Goal: Contribute content: Add original content to the website for others to see

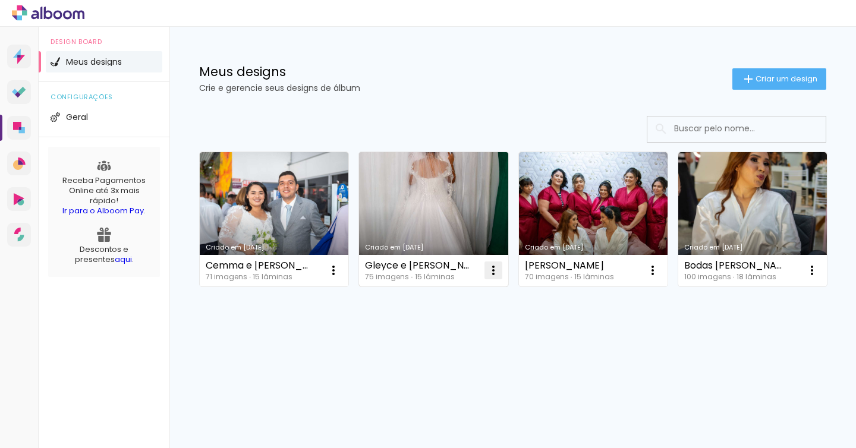
click at [491, 272] on iron-icon at bounding box center [493, 270] width 14 height 14
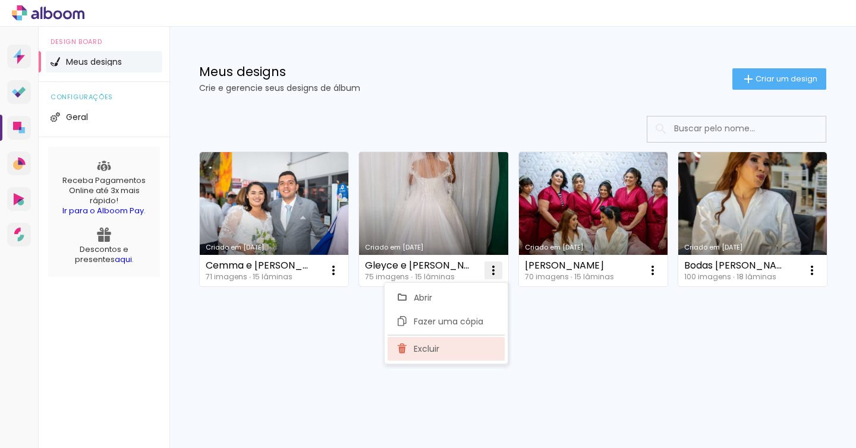
click at [468, 349] on paper-item "Excluir" at bounding box center [445, 349] width 117 height 24
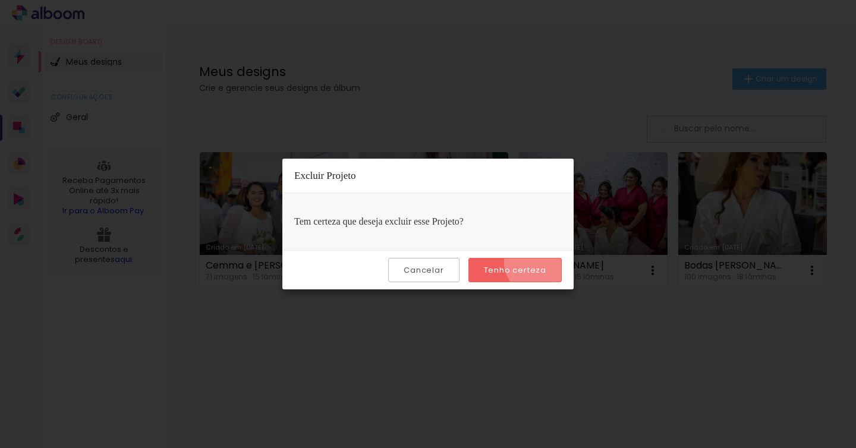
click at [539, 262] on paper-button "Tenho certeza" at bounding box center [514, 270] width 93 height 24
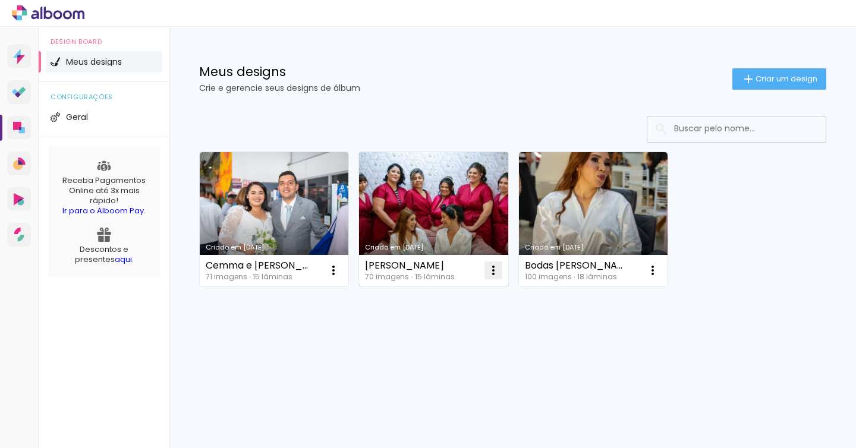
click at [495, 276] on iron-icon at bounding box center [493, 270] width 14 height 14
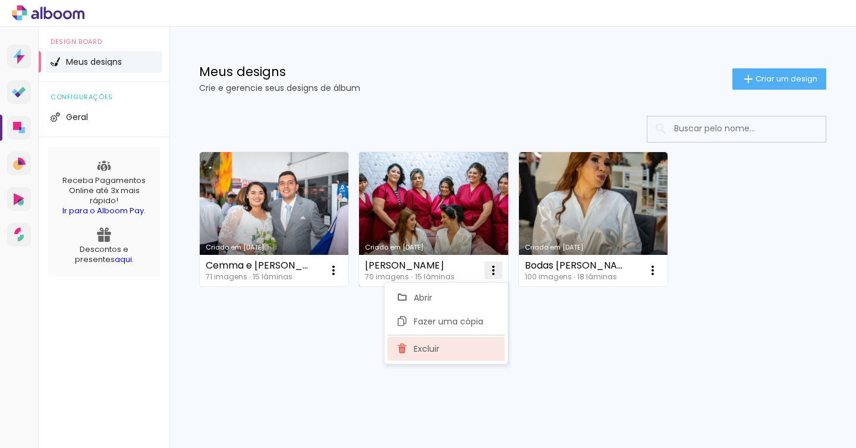
click at [465, 354] on paper-item "Excluir" at bounding box center [445, 349] width 117 height 24
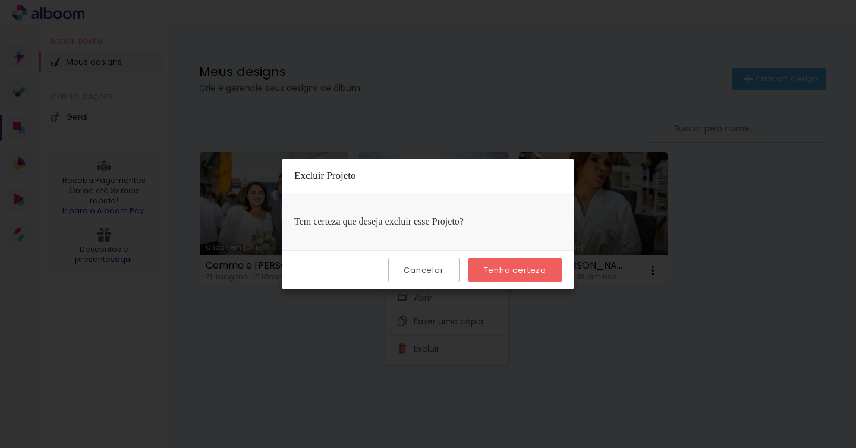
click at [0, 0] on slot "Tenho certeza" at bounding box center [0, 0] width 0 height 0
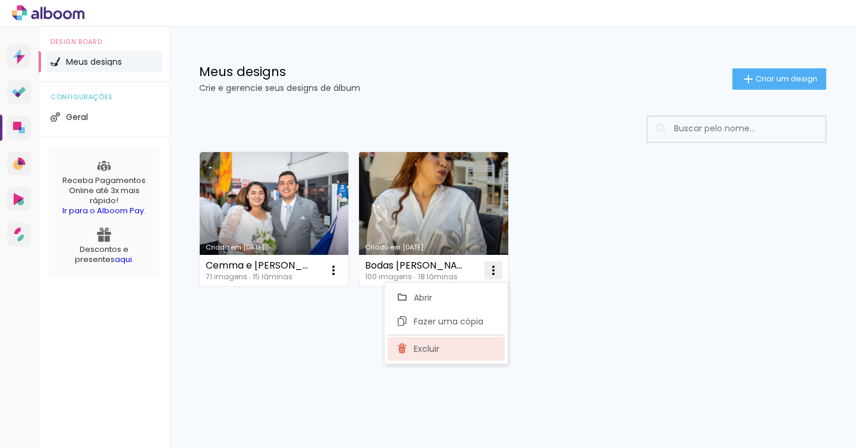
click at [478, 346] on paper-item "Excluir" at bounding box center [445, 349] width 117 height 24
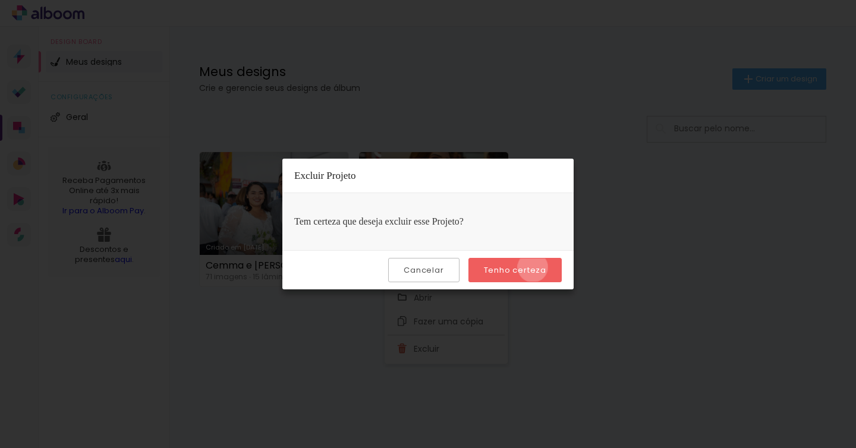
click at [0, 0] on slot "Tenho certeza" at bounding box center [0, 0] width 0 height 0
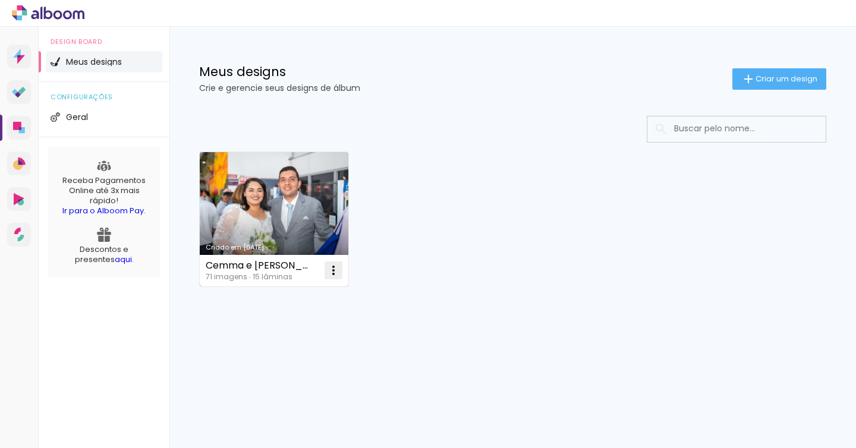
click at [326, 272] on paper-icon-button at bounding box center [333, 270] width 24 height 24
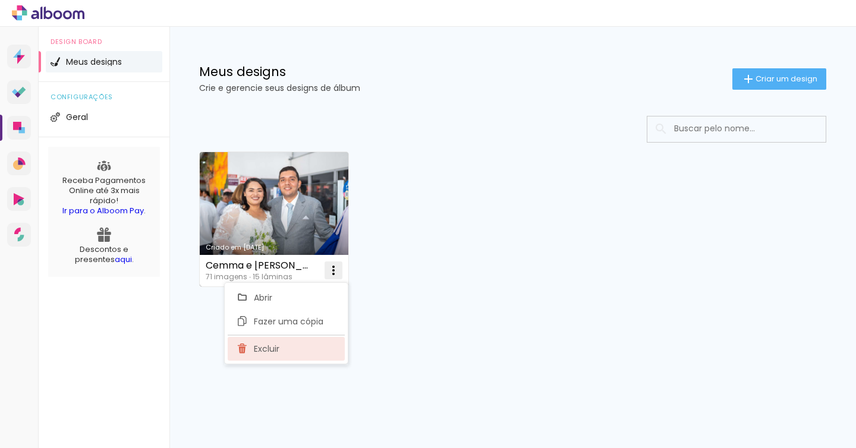
click at [288, 357] on paper-item "Excluir" at bounding box center [286, 349] width 117 height 24
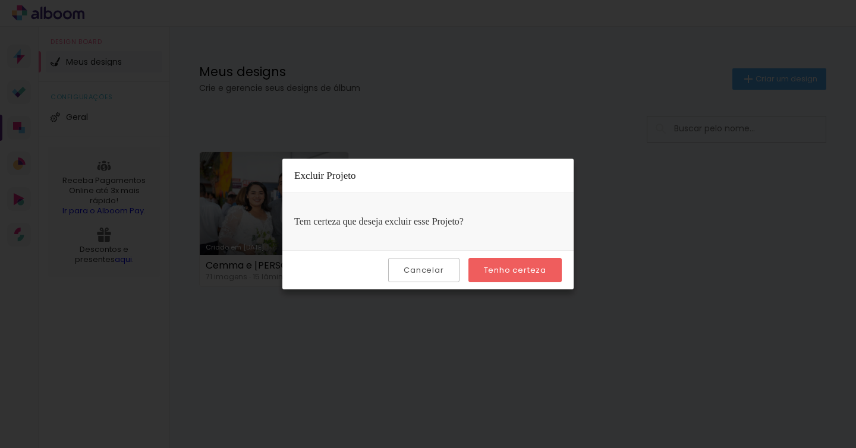
click at [505, 276] on paper-button "Tenho certeza" at bounding box center [514, 270] width 93 height 24
click at [0, 0] on slot "Tenho certeza" at bounding box center [0, 0] width 0 height 0
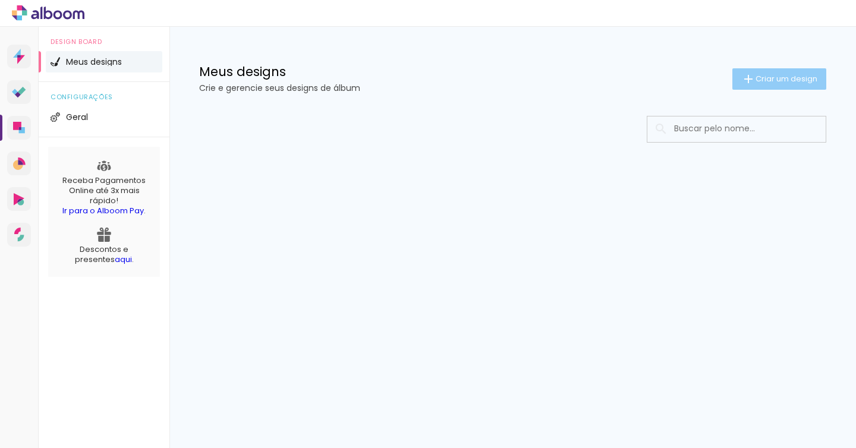
click at [759, 83] on span "Criar um design" at bounding box center [786, 79] width 62 height 8
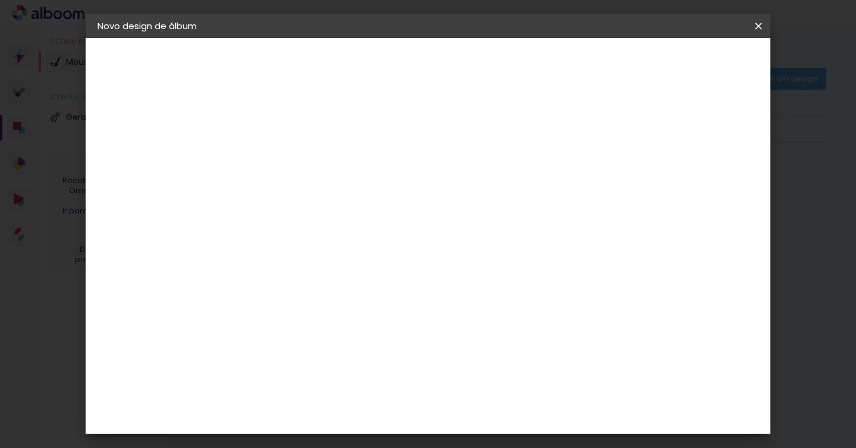
click at [292, 166] on input at bounding box center [292, 159] width 0 height 18
type input "[PERSON_NAME] e [PERSON_NAME]"
type paper-input "[PERSON_NAME] e [PERSON_NAME]"
click at [0, 0] on slot "Avançar" at bounding box center [0, 0] width 0 height 0
click at [0, 0] on slot "Tamanho Livre" at bounding box center [0, 0] width 0 height 0
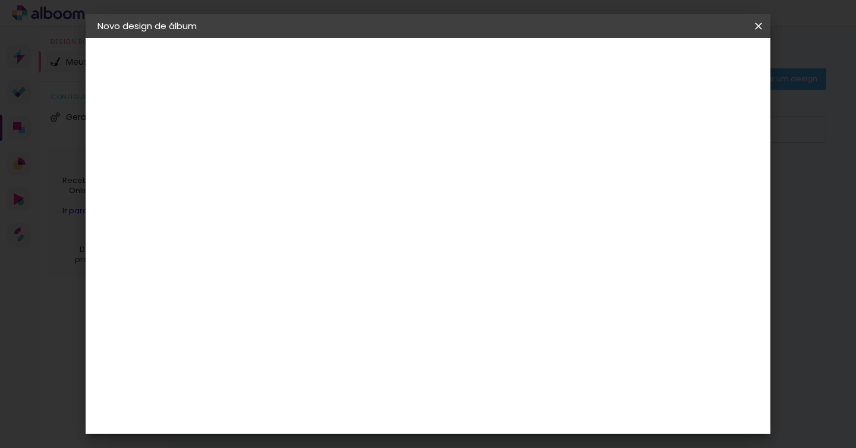
scroll to position [11, 0]
click at [347, 384] on div "AlfaFotoBook" at bounding box center [315, 387] width 63 height 10
click at [0, 0] on slot "Avançar" at bounding box center [0, 0] width 0 height 0
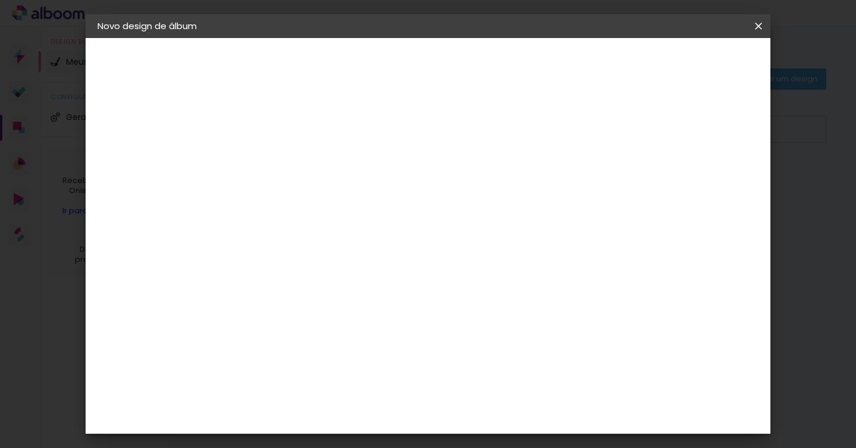
click at [485, 69] on paper-button "Avançar" at bounding box center [456, 63] width 58 height 20
click at [684, 67] on span "Iniciar design" at bounding box center [657, 63] width 54 height 8
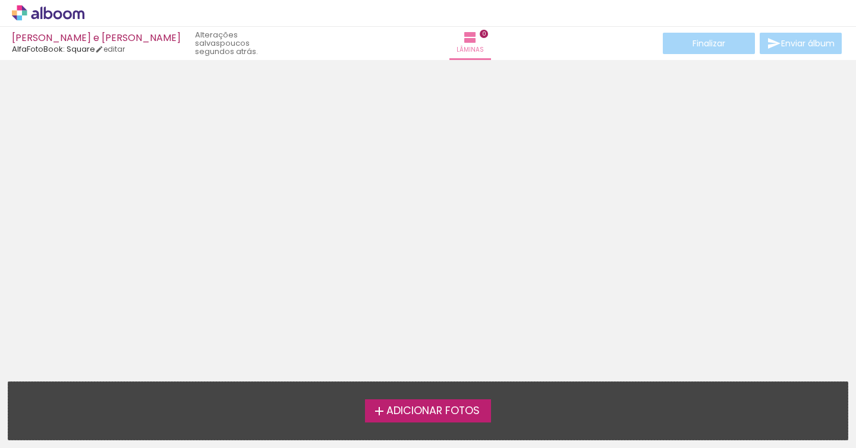
click at [472, 408] on span "Adicionar Fotos" at bounding box center [432, 411] width 93 height 11
click at [0, 0] on input "file" at bounding box center [0, 0] width 0 height 0
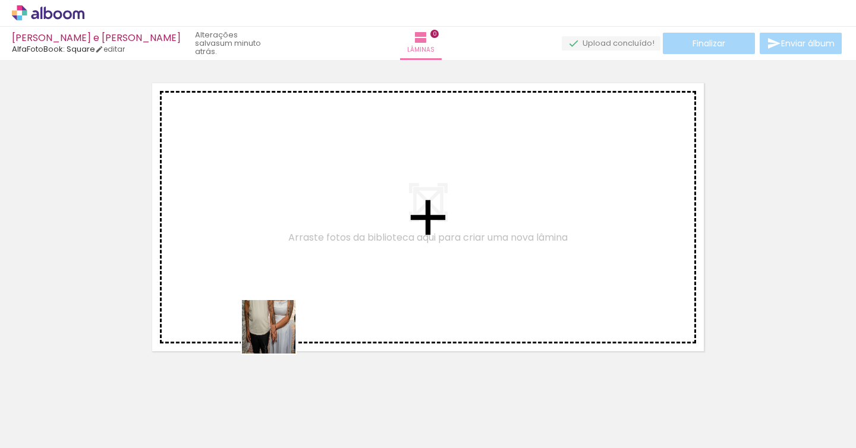
drag, startPoint x: 264, startPoint y: 406, endPoint x: 305, endPoint y: 269, distance: 142.5
click at [305, 269] on quentale-workspace at bounding box center [428, 224] width 856 height 448
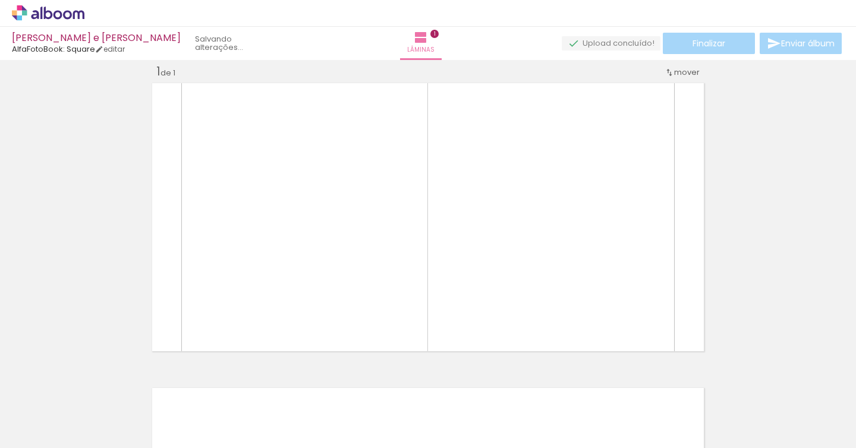
scroll to position [15, 0]
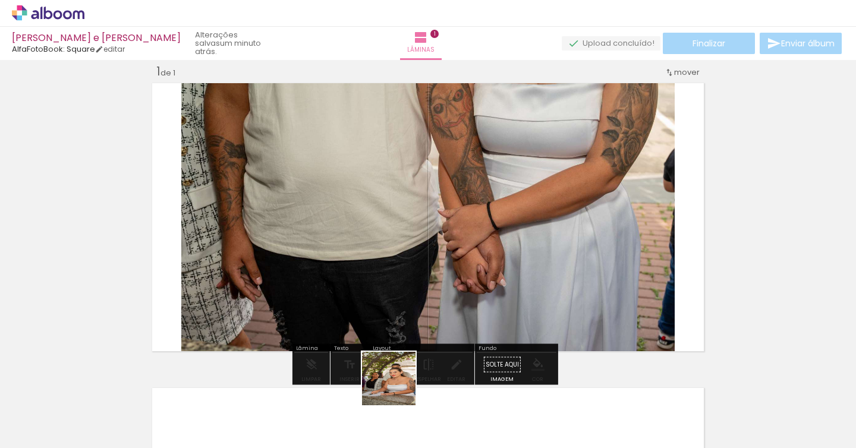
drag, startPoint x: 398, startPoint y: 419, endPoint x: 398, endPoint y: 257, distance: 162.2
click at [398, 257] on quentale-workspace at bounding box center [428, 224] width 856 height 448
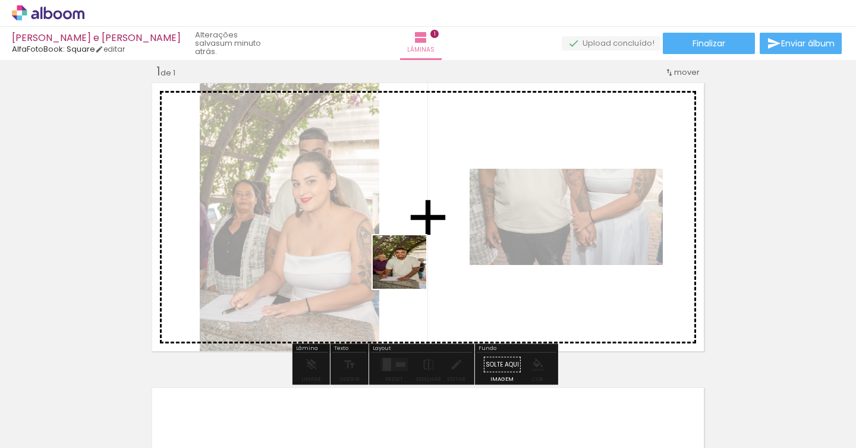
drag, startPoint x: 324, startPoint y: 419, endPoint x: 433, endPoint y: 244, distance: 205.5
click at [433, 244] on quentale-workspace at bounding box center [428, 224] width 856 height 448
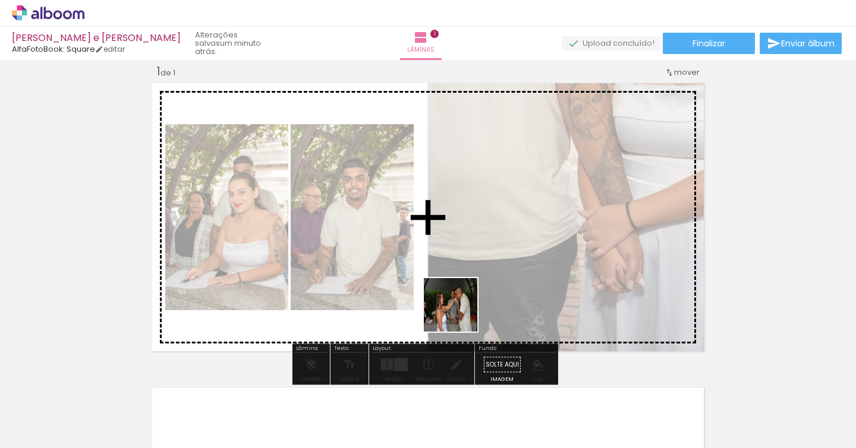
drag, startPoint x: 458, startPoint y: 420, endPoint x: 461, endPoint y: 301, distance: 118.9
click at [461, 301] on quentale-workspace at bounding box center [428, 224] width 856 height 448
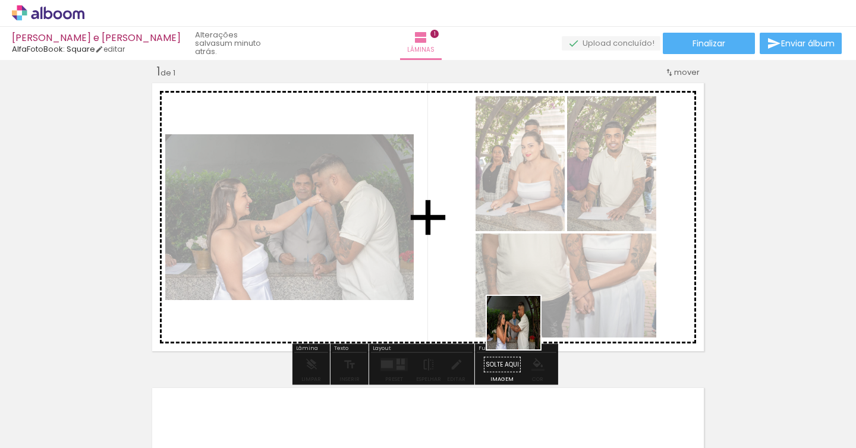
drag, startPoint x: 522, startPoint y: 415, endPoint x: 521, endPoint y: 300, distance: 115.3
click at [521, 300] on quentale-workspace at bounding box center [428, 224] width 856 height 448
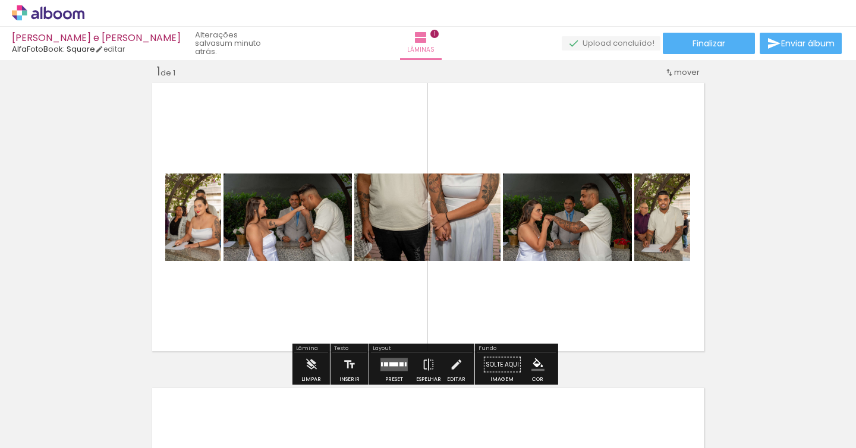
click at [392, 364] on div at bounding box center [393, 364] width 9 height 4
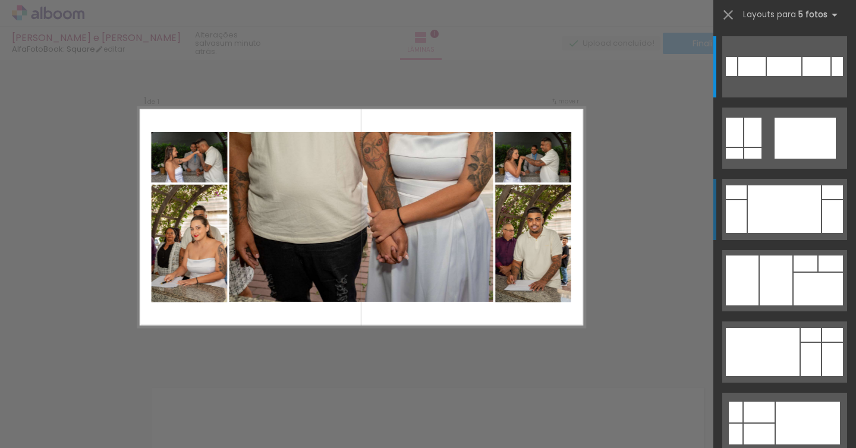
click at [755, 217] on div at bounding box center [783, 209] width 73 height 48
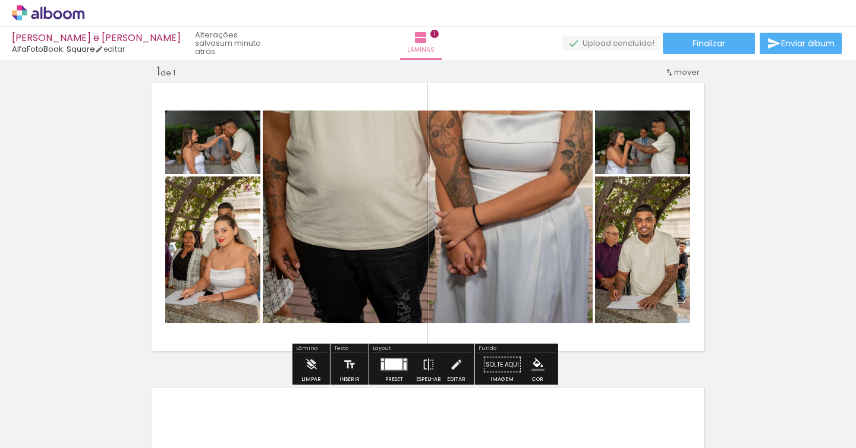
click at [390, 365] on div at bounding box center [393, 364] width 17 height 11
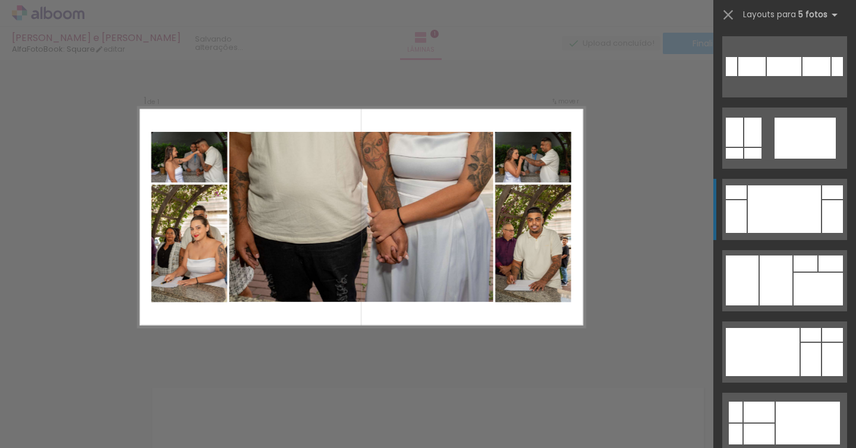
scroll to position [143, 0]
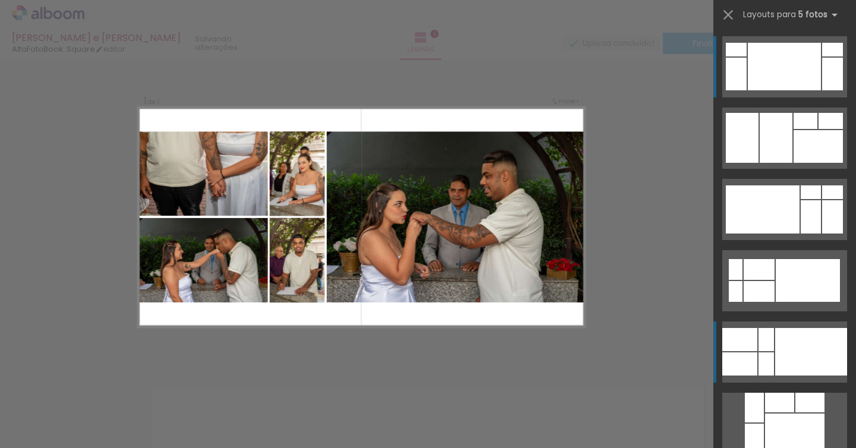
click at [732, 345] on div at bounding box center [739, 339] width 35 height 23
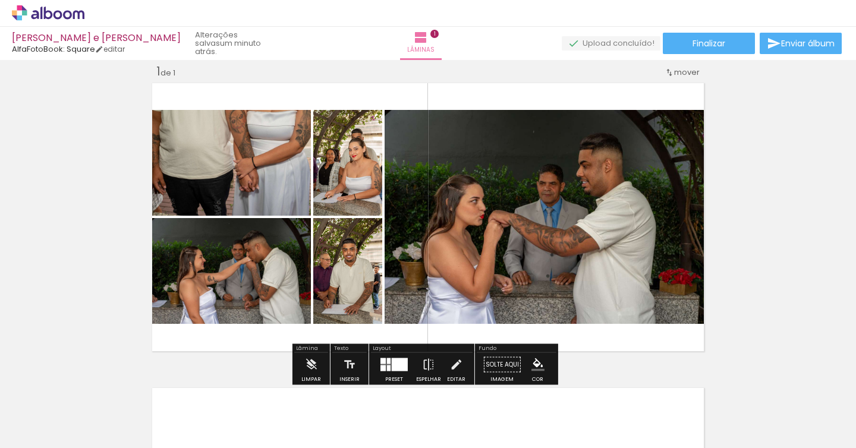
click at [394, 365] on div at bounding box center [400, 364] width 16 height 13
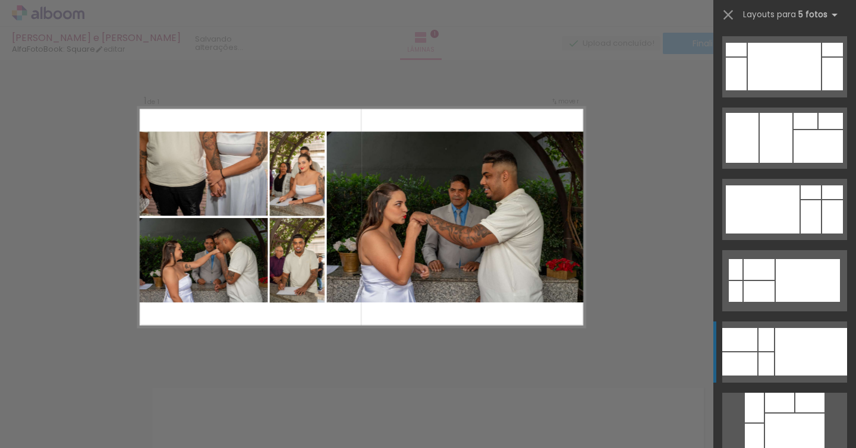
scroll to position [428, 0]
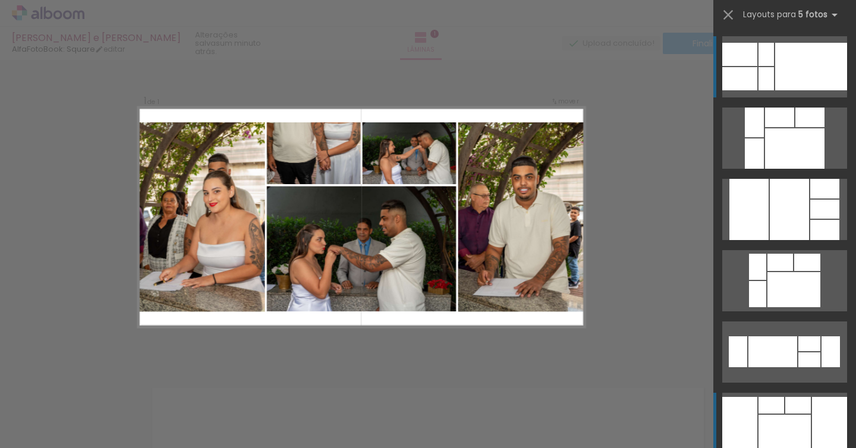
click at [768, 415] on div at bounding box center [784, 432] width 52 height 35
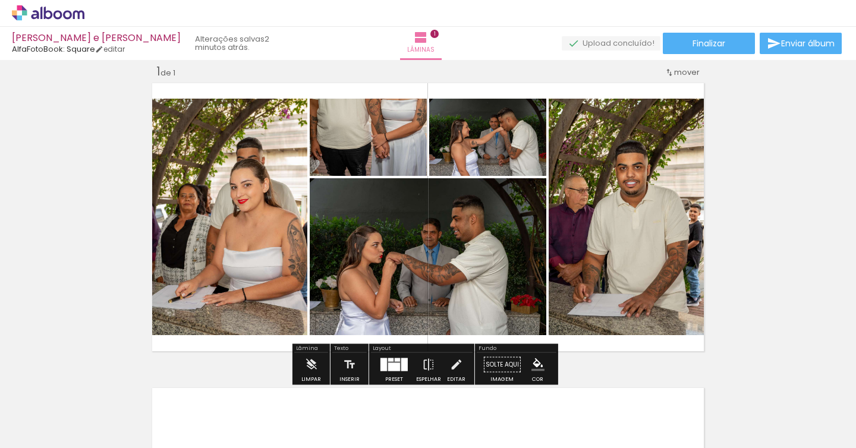
click at [411, 246] on quentale-photo at bounding box center [428, 256] width 236 height 157
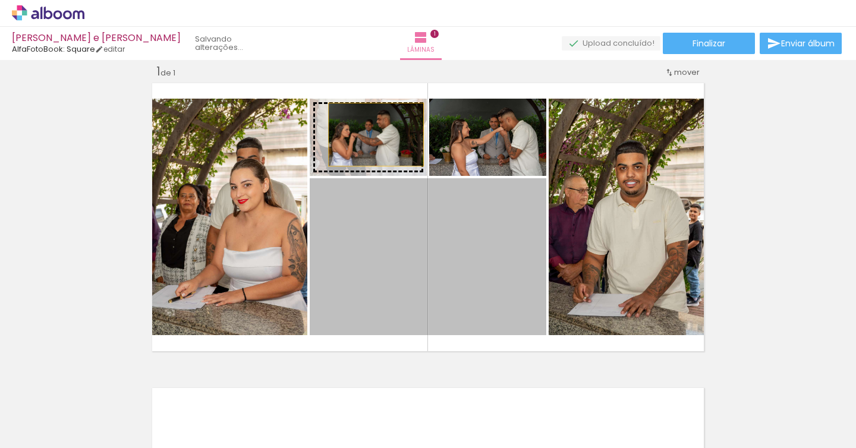
drag, startPoint x: 411, startPoint y: 246, endPoint x: 371, endPoint y: 135, distance: 117.8
click at [0, 0] on slot at bounding box center [0, 0] width 0 height 0
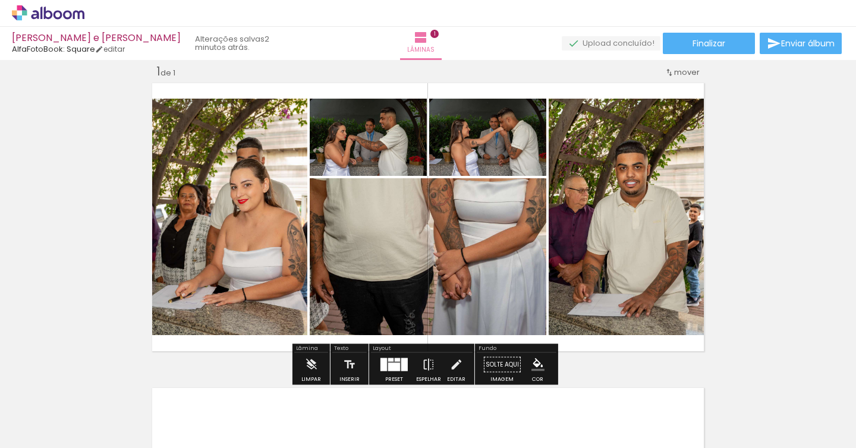
click at [771, 201] on div "Inserir lâmina 1 de 1" at bounding box center [428, 354] width 856 height 610
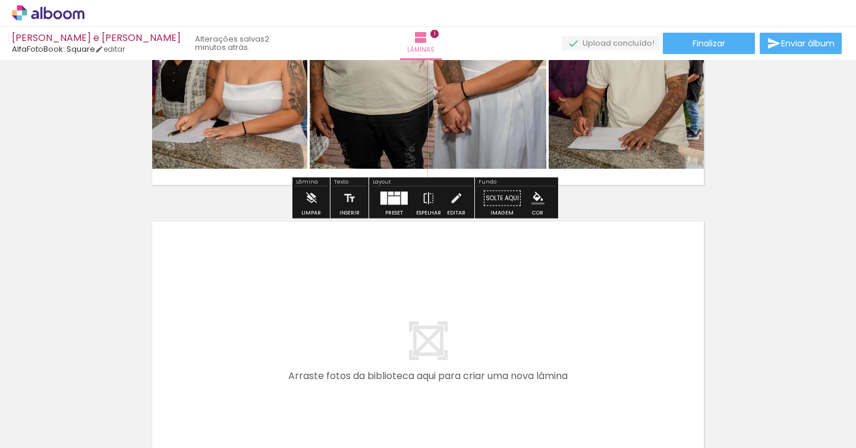
scroll to position [342, 0]
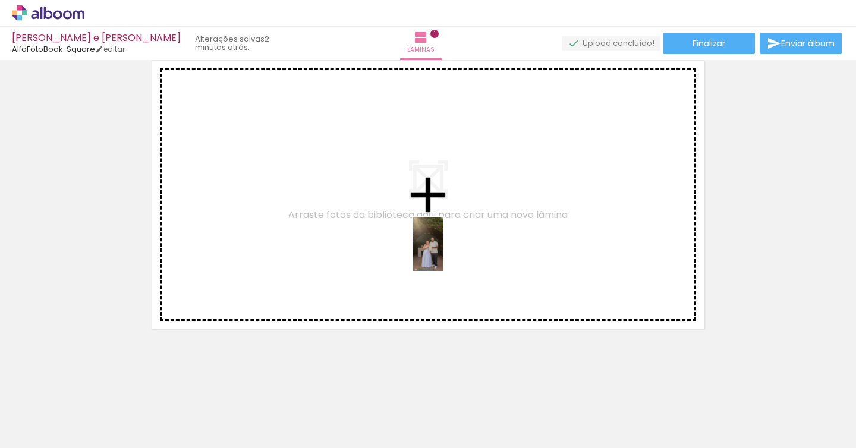
drag, startPoint x: 595, startPoint y: 422, endPoint x: 449, endPoint y: 253, distance: 223.3
click at [449, 253] on quentale-workspace at bounding box center [428, 224] width 856 height 448
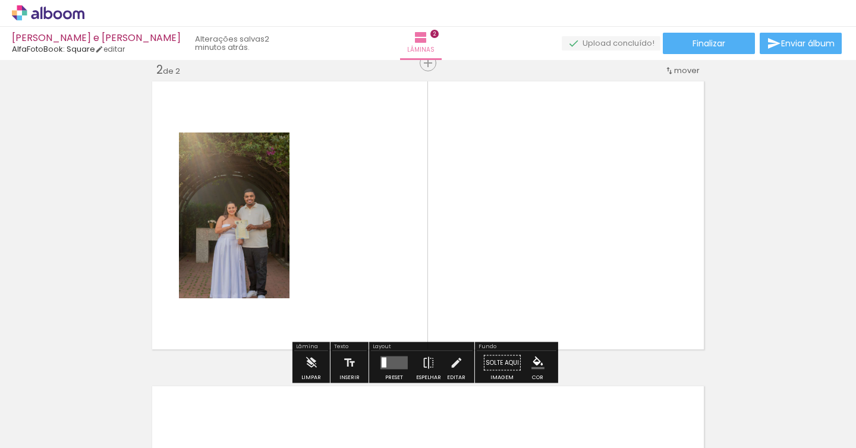
scroll to position [320, 0]
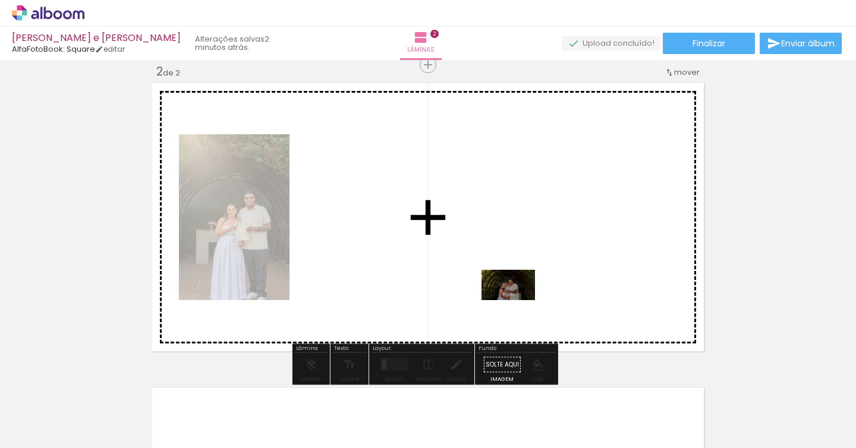
drag, startPoint x: 673, startPoint y: 410, endPoint x: 518, endPoint y: 305, distance: 187.5
click at [517, 305] on quentale-workspace at bounding box center [428, 224] width 856 height 448
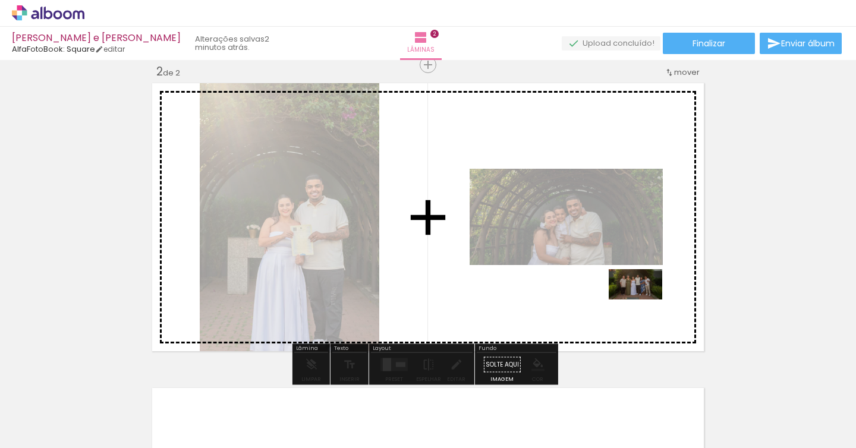
click at [642, 302] on quentale-workspace at bounding box center [428, 224] width 856 height 448
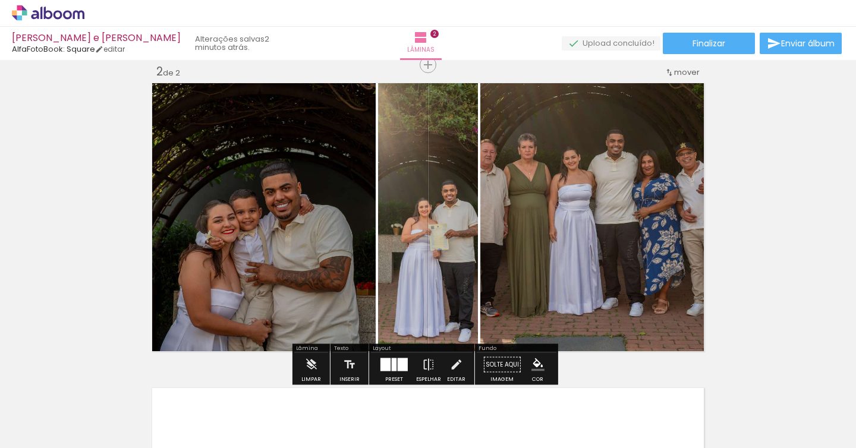
scroll to position [0, 111]
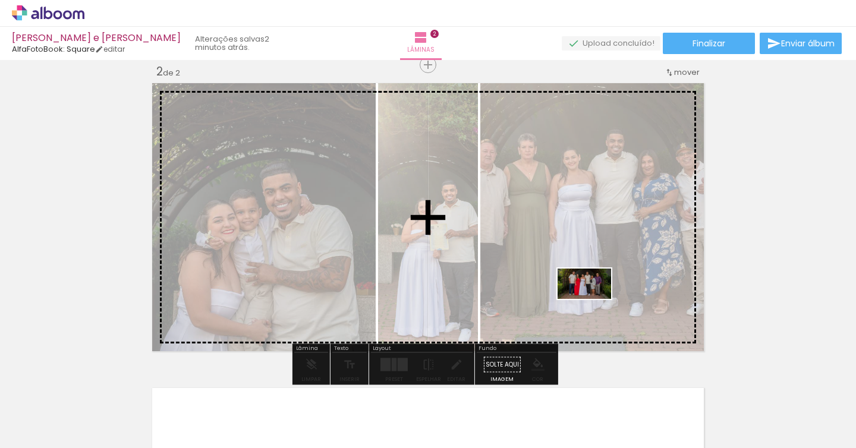
drag, startPoint x: 671, startPoint y: 410, endPoint x: 589, endPoint y: 299, distance: 138.4
click at [589, 299] on quentale-workspace at bounding box center [428, 224] width 856 height 448
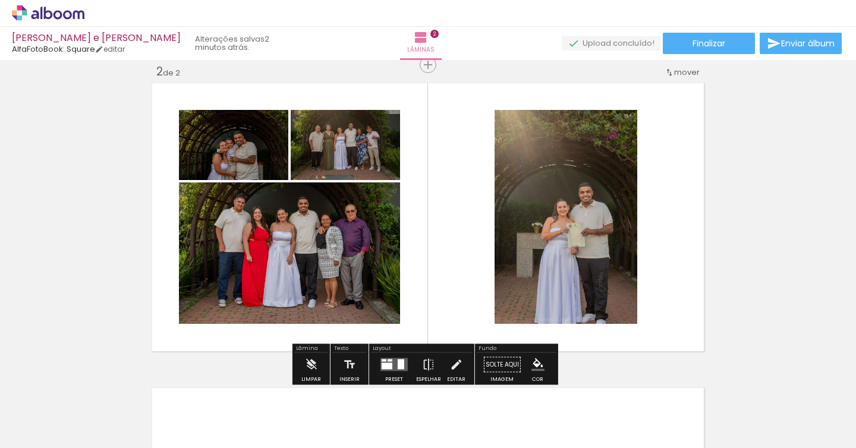
scroll to position [0, 0]
click at [389, 367] on quentale-layouter at bounding box center [393, 364] width 27 height 13
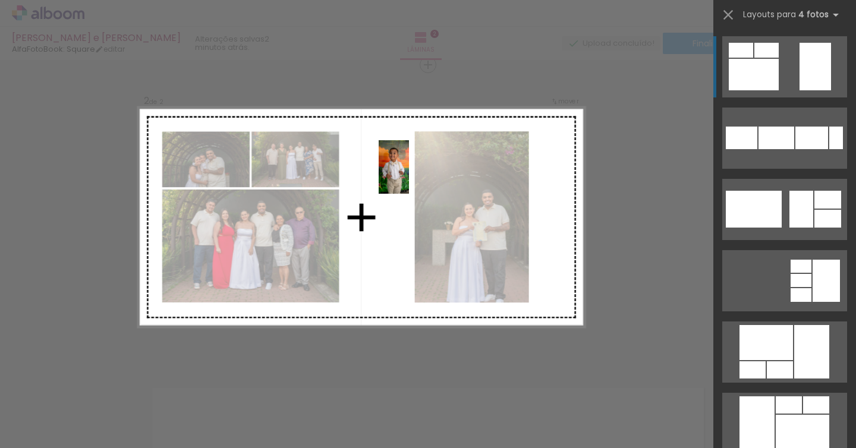
drag, startPoint x: 197, startPoint y: 413, endPoint x: 414, endPoint y: 176, distance: 321.3
click at [414, 176] on quentale-workspace at bounding box center [428, 224] width 856 height 448
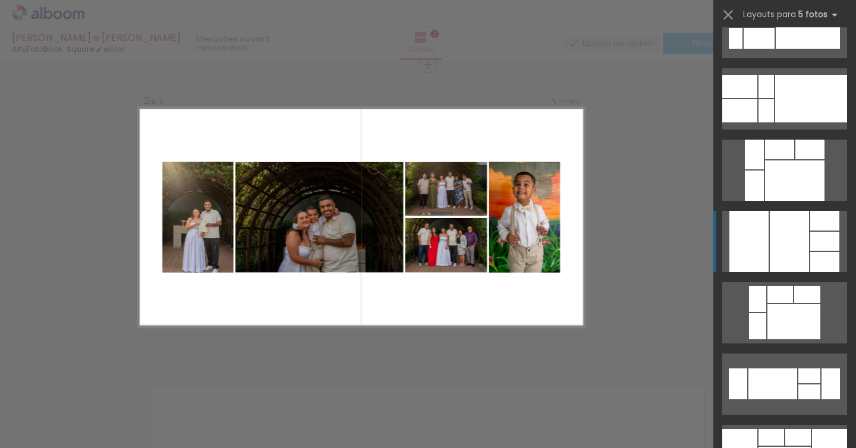
scroll to position [400, 0]
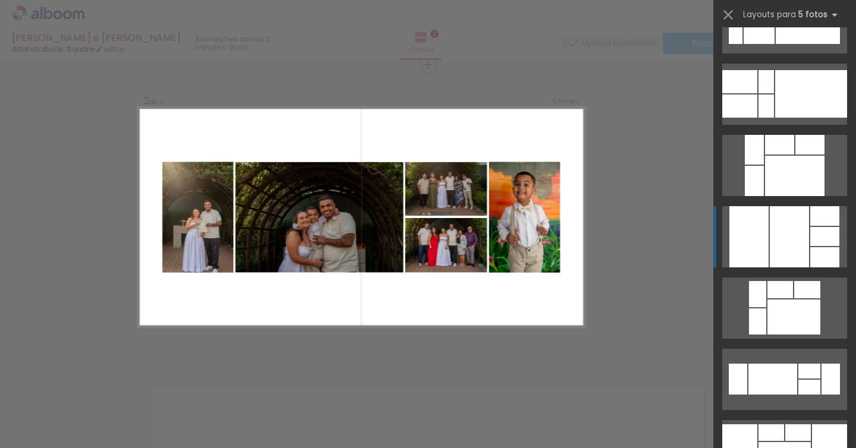
click at [801, 375] on div at bounding box center [809, 371] width 22 height 15
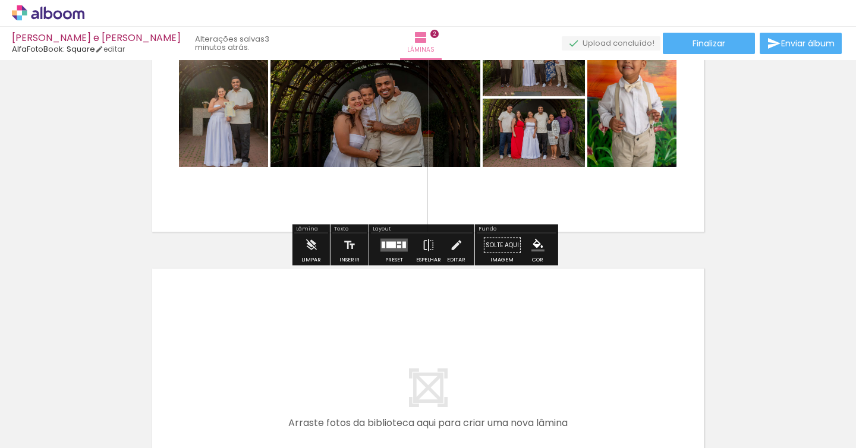
scroll to position [617, 0]
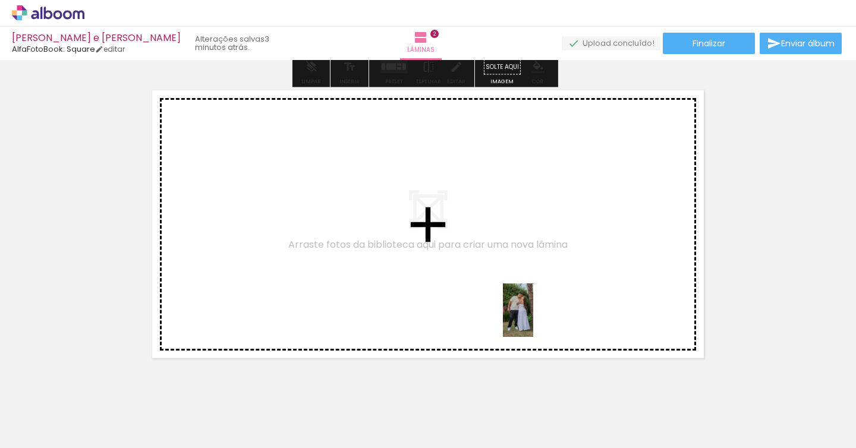
click at [528, 311] on quentale-workspace at bounding box center [428, 224] width 856 height 448
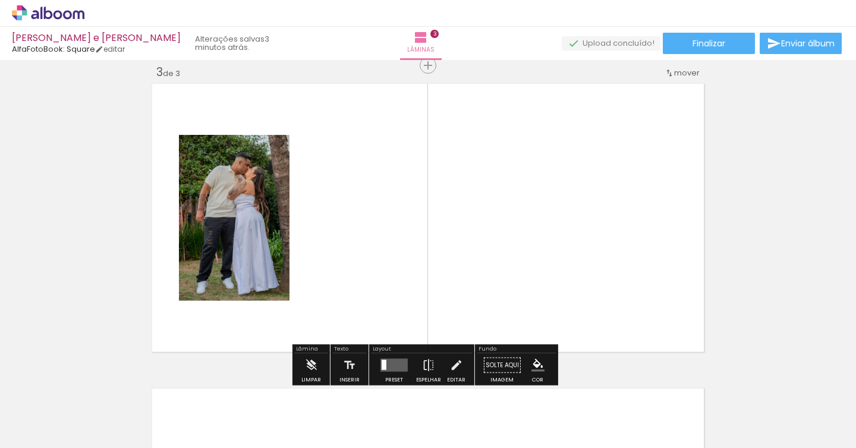
scroll to position [624, 0]
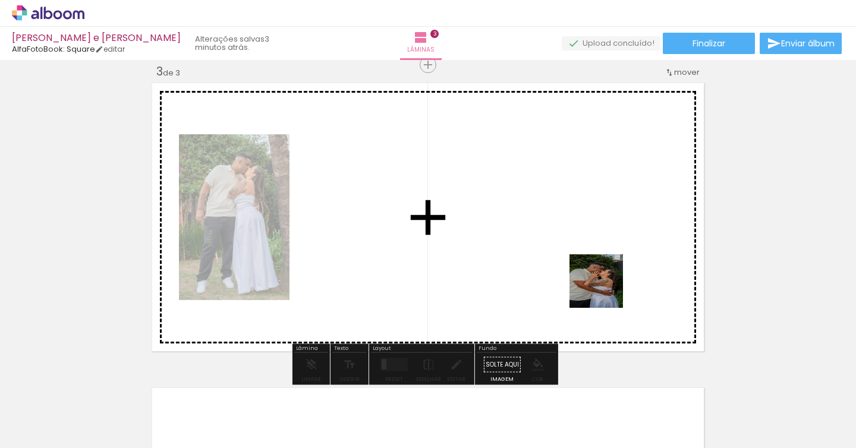
drag, startPoint x: 808, startPoint y: 394, endPoint x: 560, endPoint y: 263, distance: 280.7
click at [558, 264] on quentale-workspace at bounding box center [428, 224] width 856 height 448
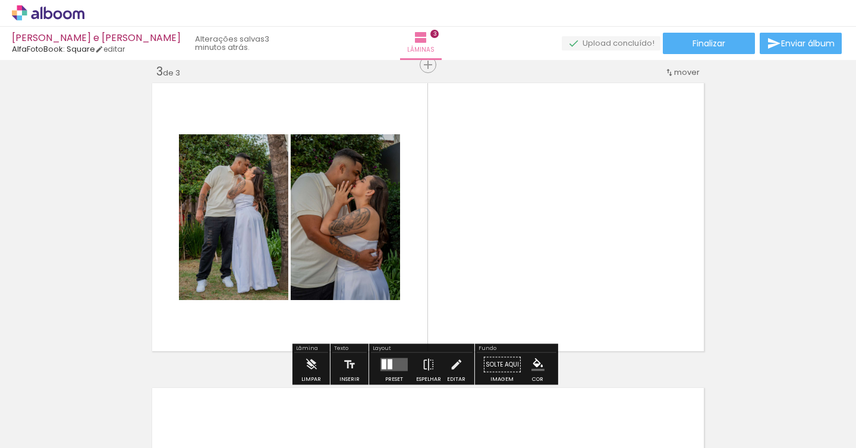
click at [485, 266] on quentale-layouter at bounding box center [428, 217] width 559 height 275
click at [36, 421] on div "Biblioteca 13 fotos Todas as fotos Não utilizadas Adicionar Fotos" at bounding box center [37, 410] width 74 height 59
click at [45, 436] on span "Adicionar Fotos" at bounding box center [42, 431] width 36 height 13
click at [0, 0] on input "file" at bounding box center [0, 0] width 0 height 0
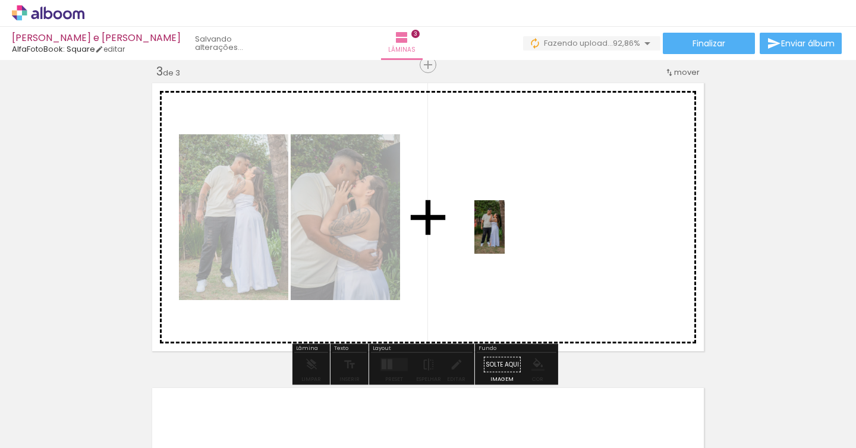
drag, startPoint x: 812, startPoint y: 411, endPoint x: 510, endPoint y: 236, distance: 349.1
click at [510, 236] on quentale-workspace at bounding box center [428, 224] width 856 height 448
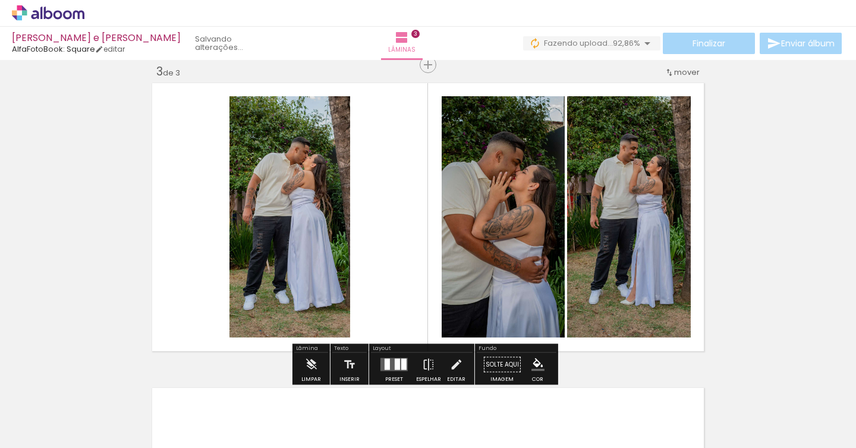
click at [402, 362] on div at bounding box center [403, 364] width 5 height 11
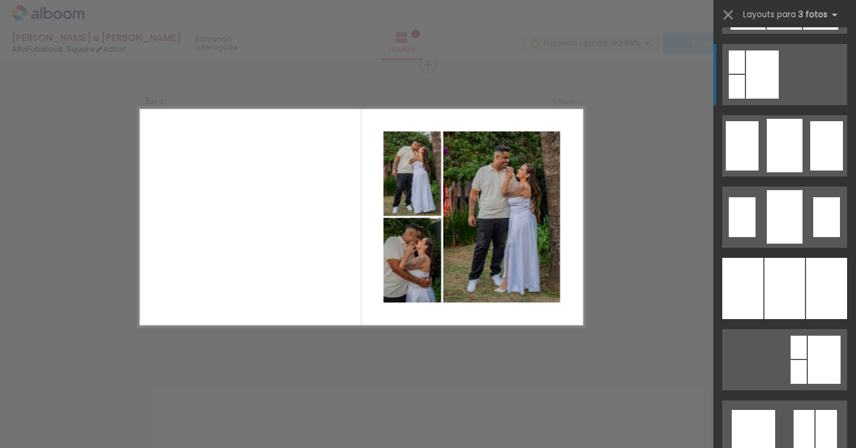
scroll to position [970, 0]
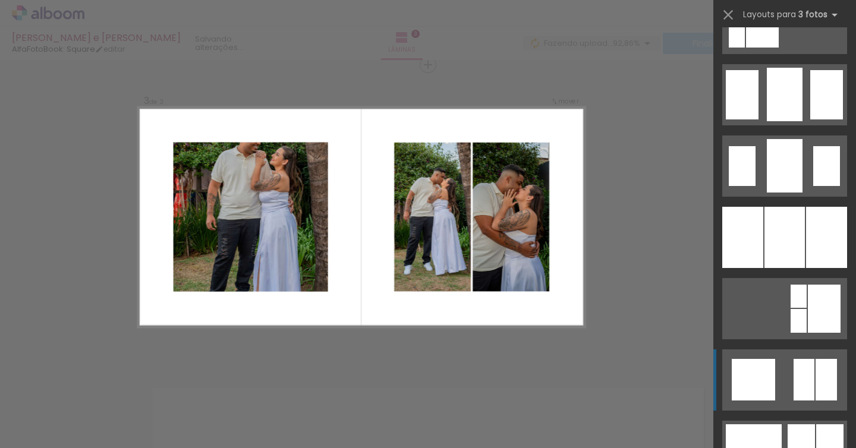
click at [793, 365] on div at bounding box center [803, 380] width 21 height 42
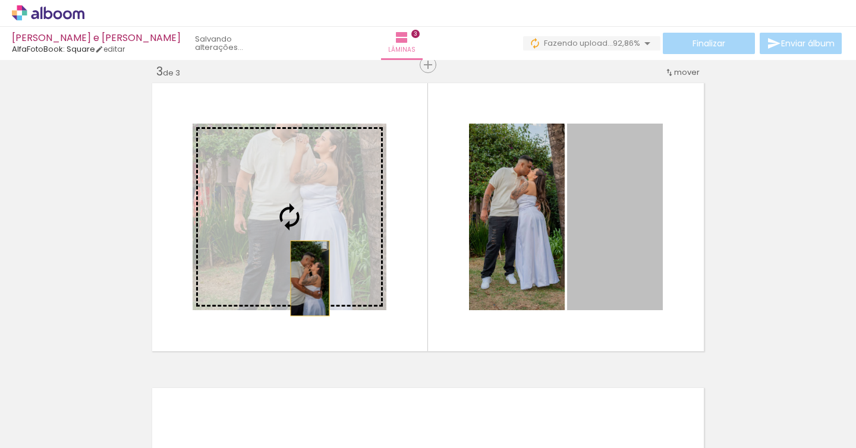
drag, startPoint x: 626, startPoint y: 263, endPoint x: 307, endPoint y: 279, distance: 320.1
click at [0, 0] on slot at bounding box center [0, 0] width 0 height 0
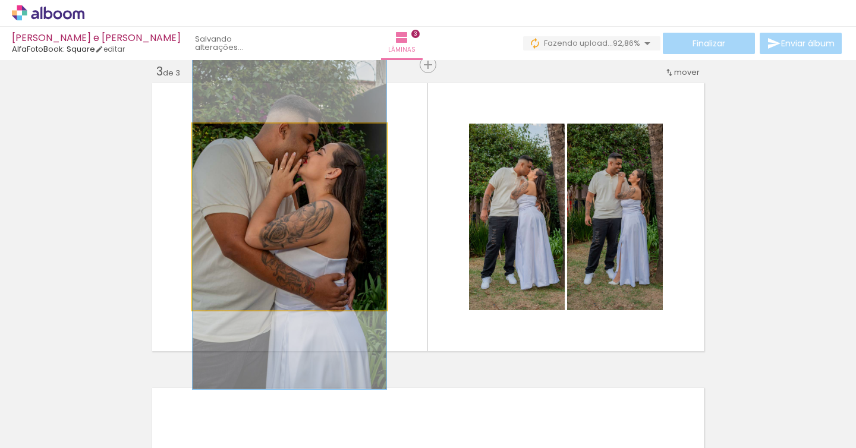
click at [277, 204] on quentale-photo at bounding box center [290, 217] width 194 height 187
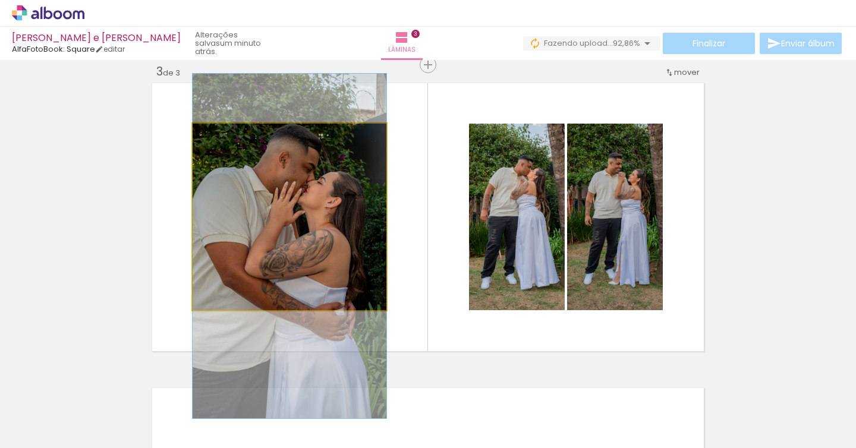
drag, startPoint x: 277, startPoint y: 197, endPoint x: 276, endPoint y: 226, distance: 29.1
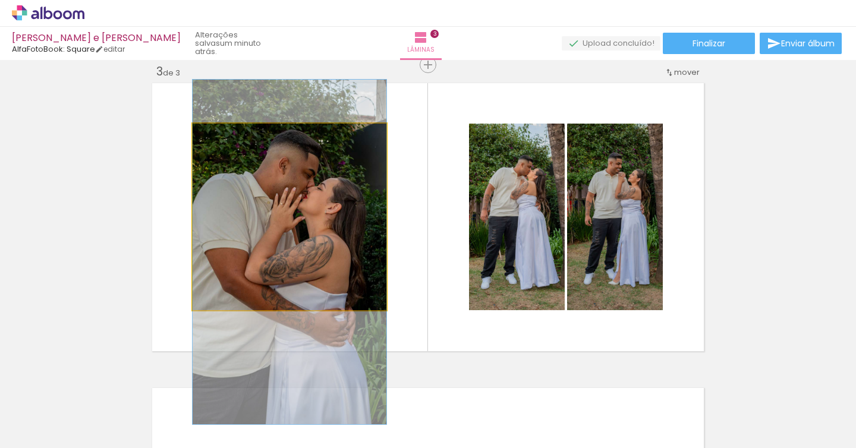
drag, startPoint x: 277, startPoint y: 226, endPoint x: 278, endPoint y: 232, distance: 6.0
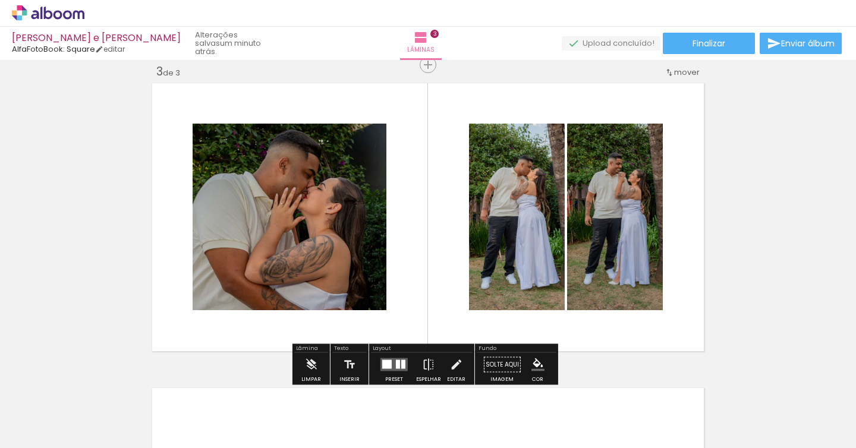
click at [706, 256] on div "Inserir lâmina 1 de 3 Inserir lâmina 2 de 3 Inserir lâmina 3 de 3" at bounding box center [428, 50] width 856 height 1220
click at [752, 322] on div "Inserir lâmina 1 de 3 Inserir lâmina 2 de 3 Inserir lâmina 3 de 3" at bounding box center [428, 50] width 856 height 1220
click at [36, 434] on span "Adicionar Fotos" at bounding box center [42, 431] width 36 height 13
click at [0, 0] on input "file" at bounding box center [0, 0] width 0 height 0
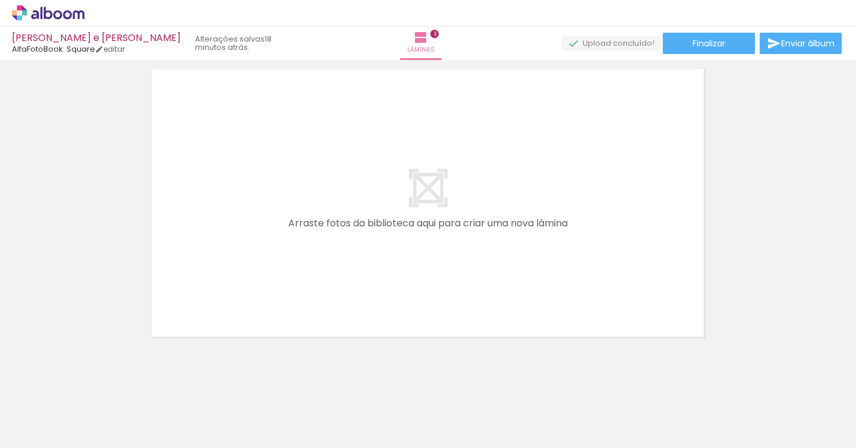
scroll to position [0, 843]
click at [36, 434] on span "Adicionar Fotos" at bounding box center [42, 431] width 36 height 13
click at [0, 0] on input "file" at bounding box center [0, 0] width 0 height 0
